Goal: Check status: Check status

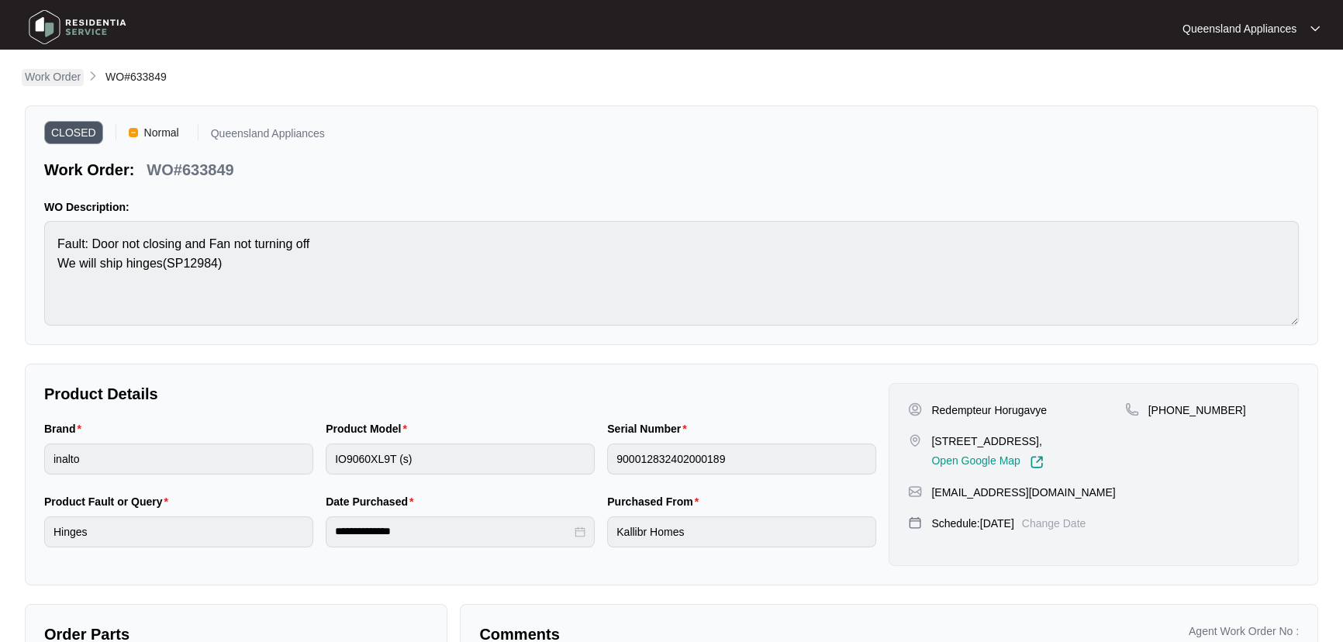
click at [66, 79] on p "Work Order" at bounding box center [53, 77] width 56 height 16
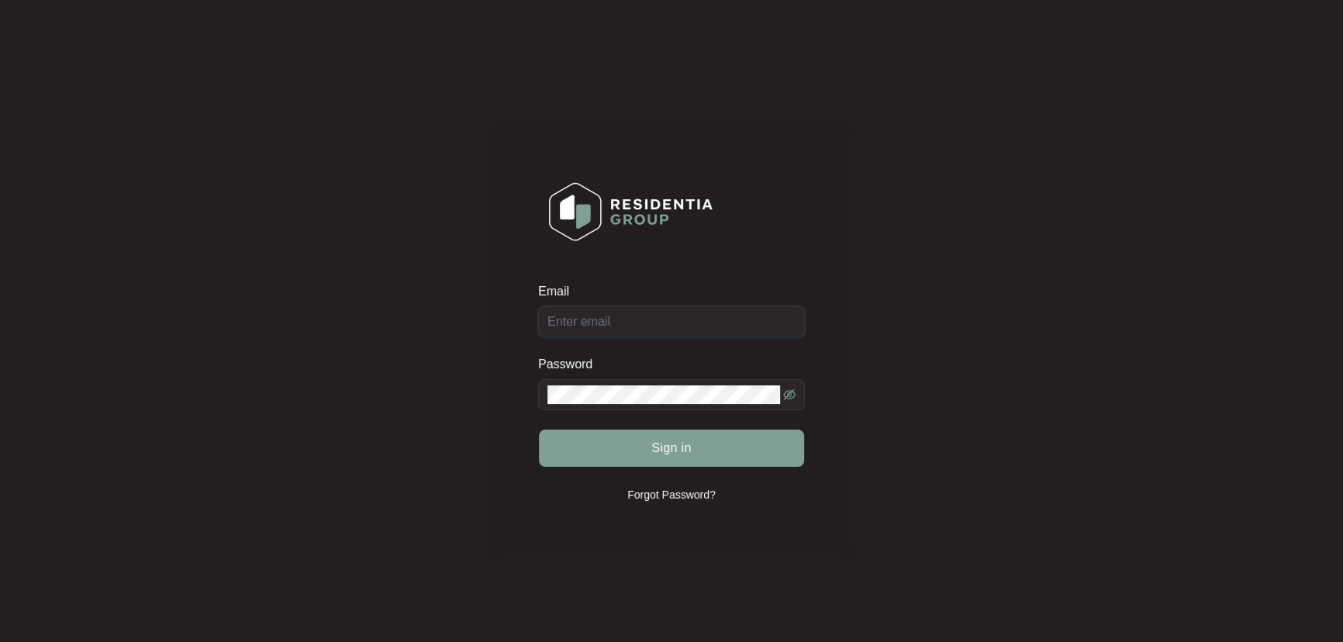
type input "[EMAIL_ADDRESS][DOMAIN_NAME]"
click at [711, 445] on button "Sign in" at bounding box center [671, 448] width 265 height 37
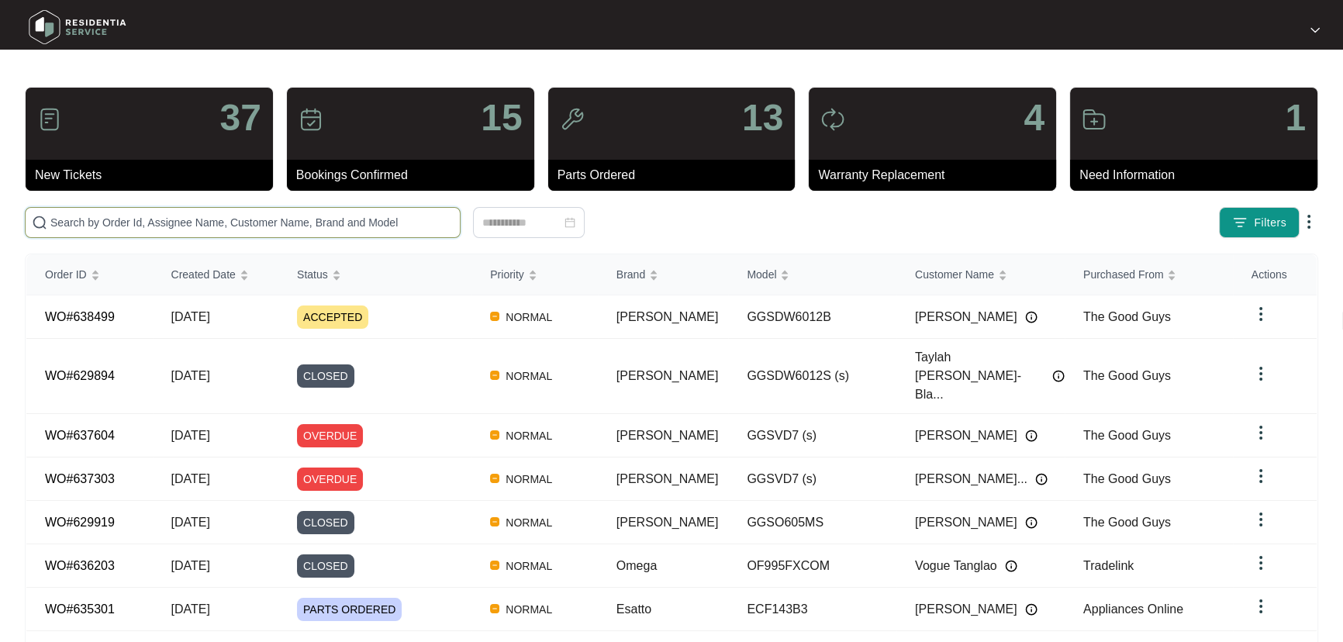
click at [189, 222] on input "text" at bounding box center [251, 222] width 403 height 17
paste input "631680"
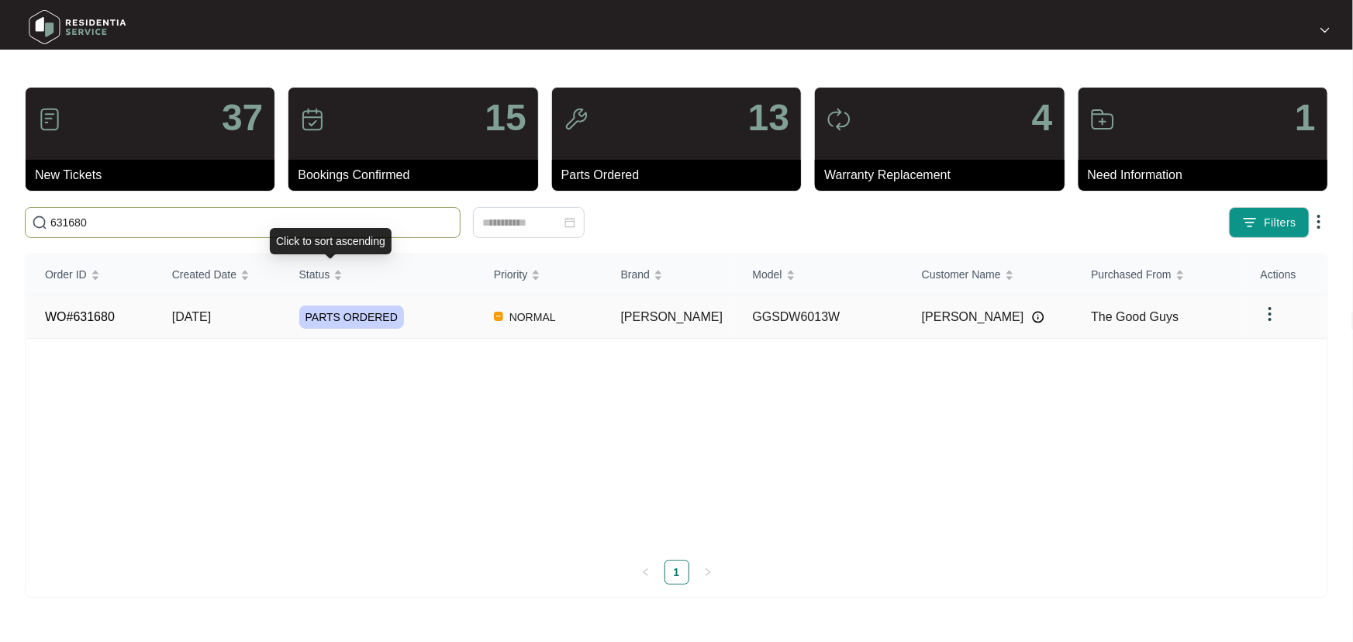
type input "631680"
click at [452, 306] on div "PARTS ORDERED" at bounding box center [387, 317] width 176 height 23
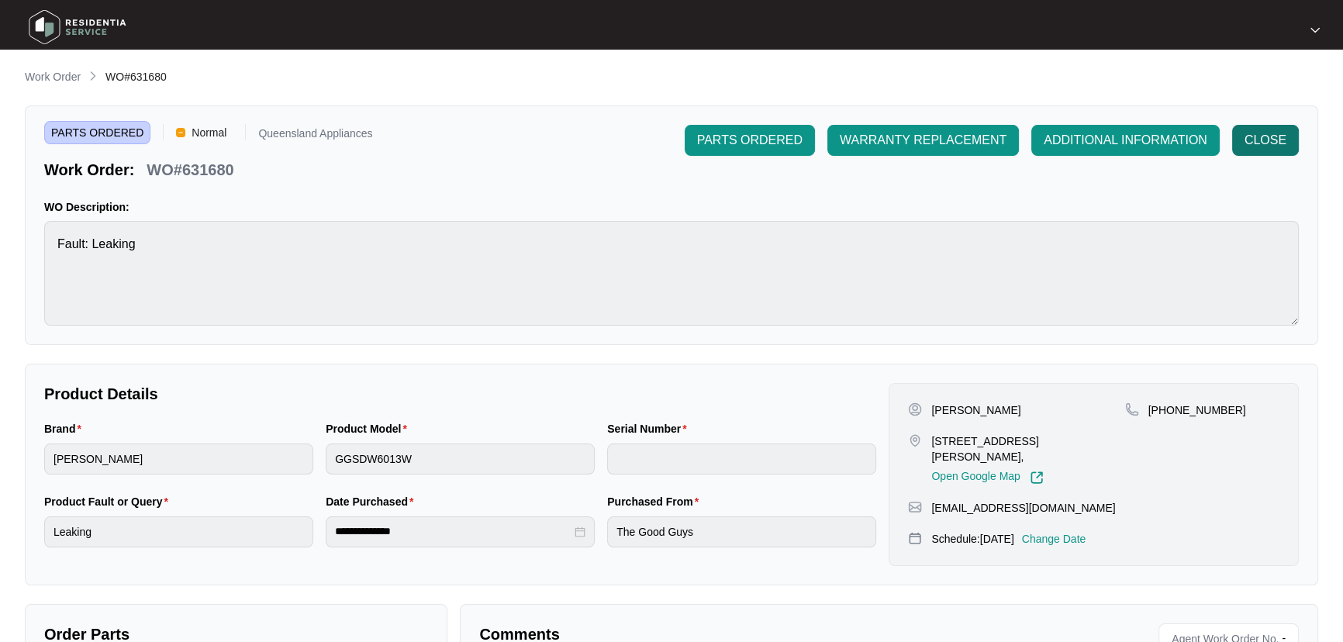
click at [1261, 152] on button "CLOSE" at bounding box center [1265, 140] width 67 height 31
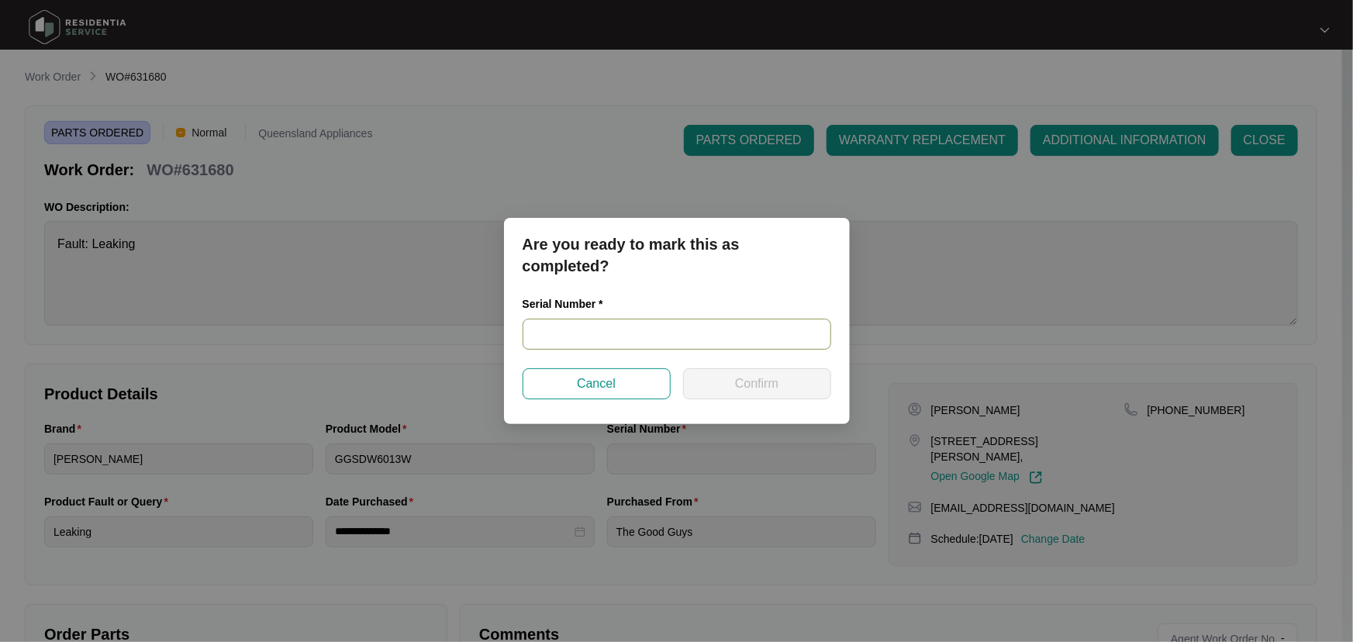
click at [641, 336] on input "text" at bounding box center [677, 334] width 309 height 31
paste input "24121653030200039"
type input "24121653030200039"
click at [728, 379] on button "Confirm" at bounding box center [757, 383] width 148 height 31
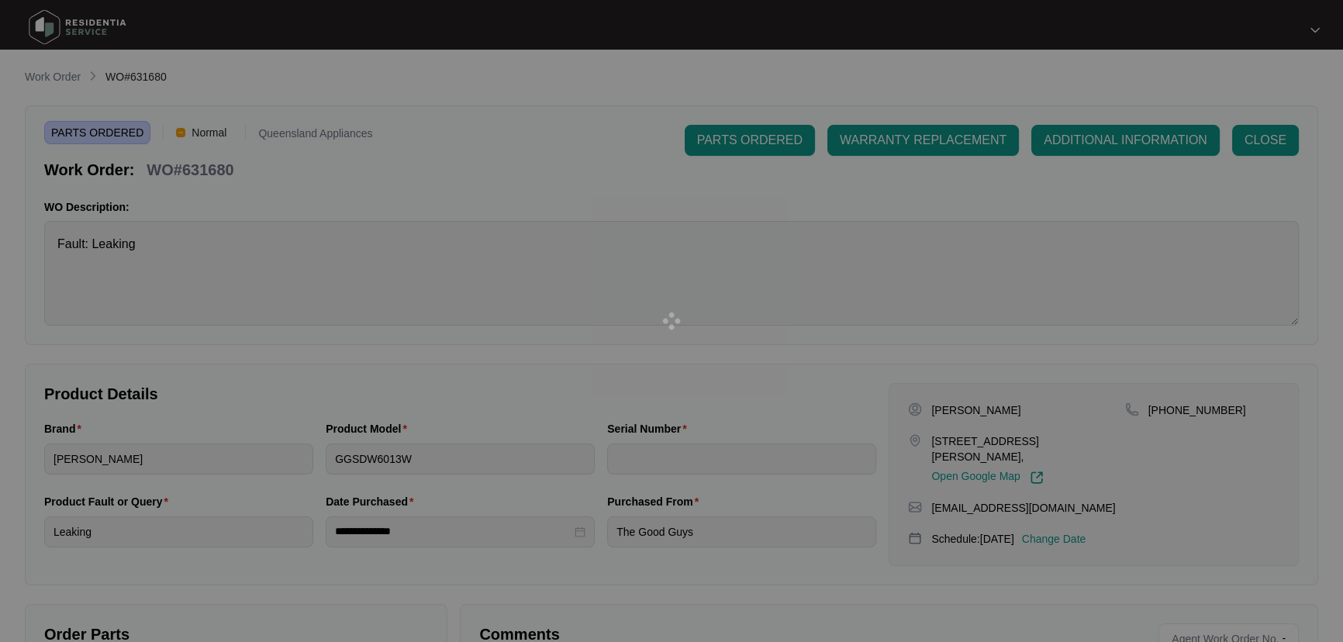
type input "24121653030200039"
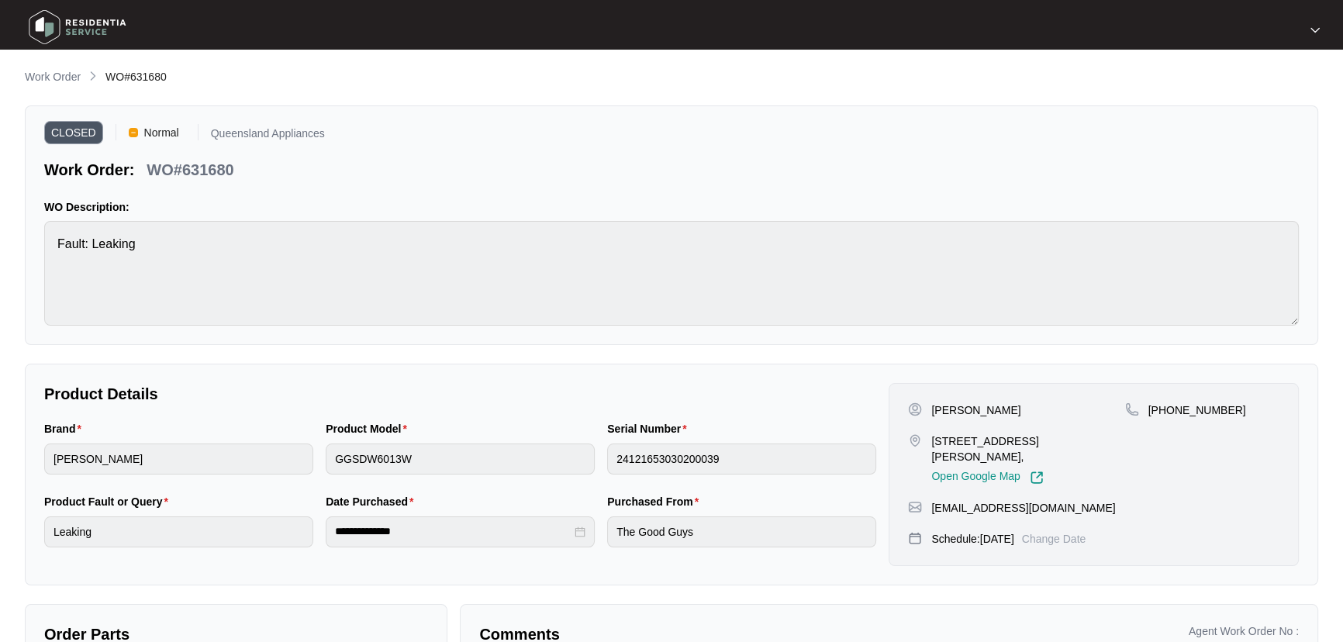
click at [949, 404] on p "[PERSON_NAME]" at bounding box center [975, 411] width 89 height 16
copy p "[PERSON_NAME]"
click at [986, 406] on p "[PERSON_NAME]" at bounding box center [975, 411] width 89 height 16
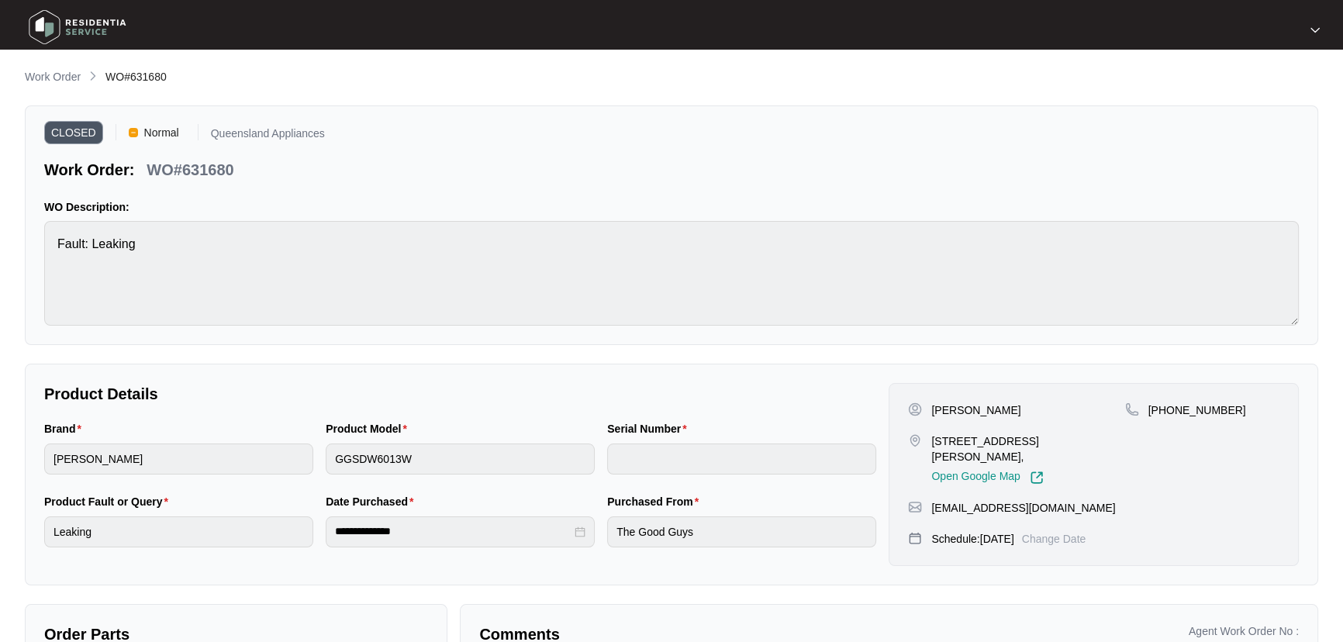
copy p "Vasileva"
drag, startPoint x: 1163, startPoint y: 407, endPoint x: 1247, endPoint y: 405, distance: 83.8
click at [1247, 405] on div "[PHONE_NUMBER]" at bounding box center [1202, 411] width 154 height 16
copy p "416315706"
